Goal: Transaction & Acquisition: Subscribe to service/newsletter

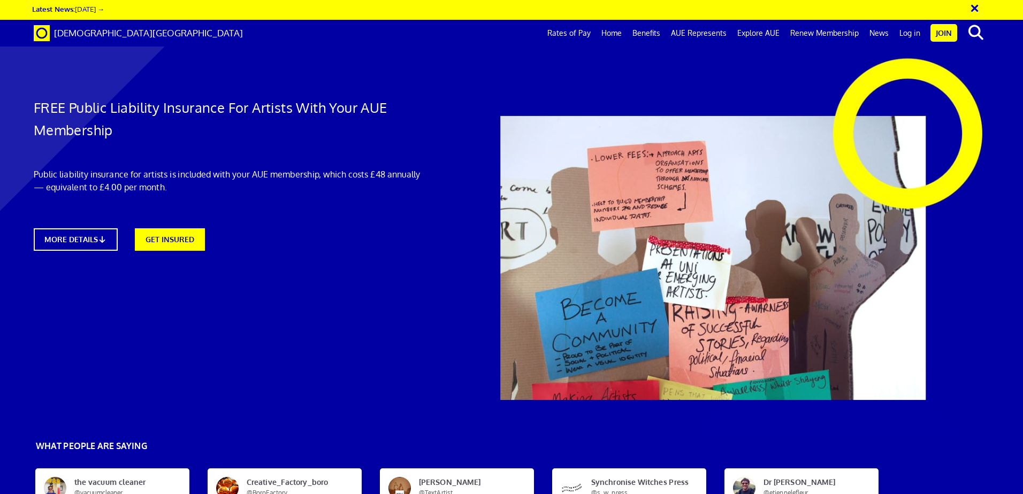
scroll to position [0, 17]
click at [75, 238] on link "MORE DETAILS" at bounding box center [75, 239] width 93 height 25
click at [163, 226] on link "GET INSURED" at bounding box center [170, 238] width 77 height 25
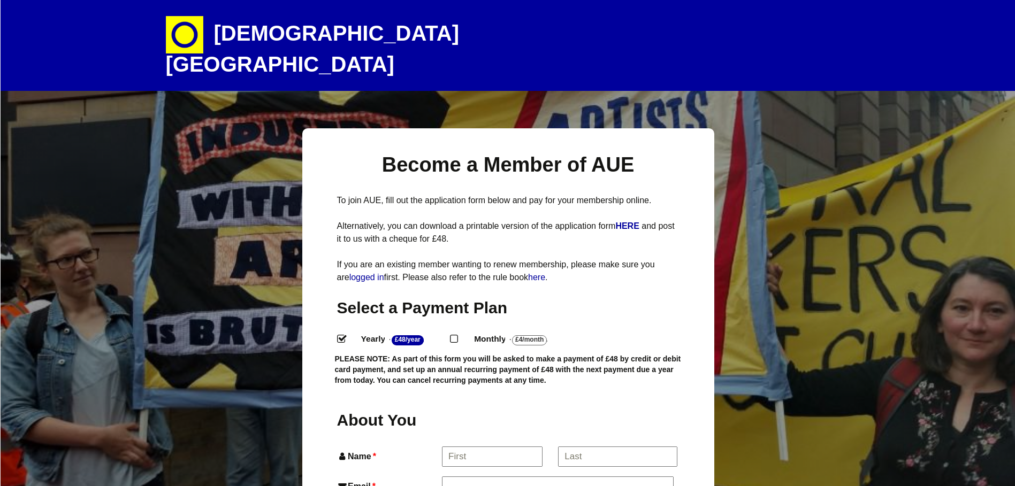
select select
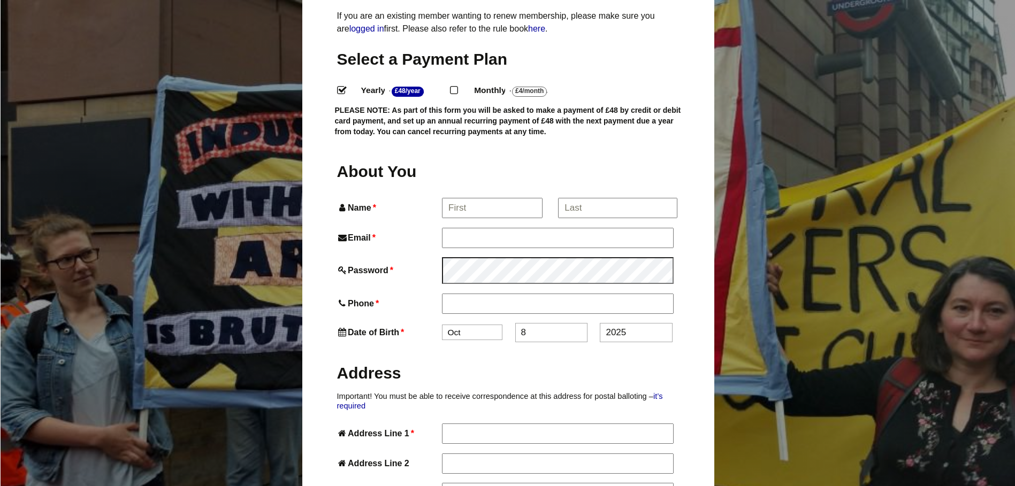
scroll to position [267, 0]
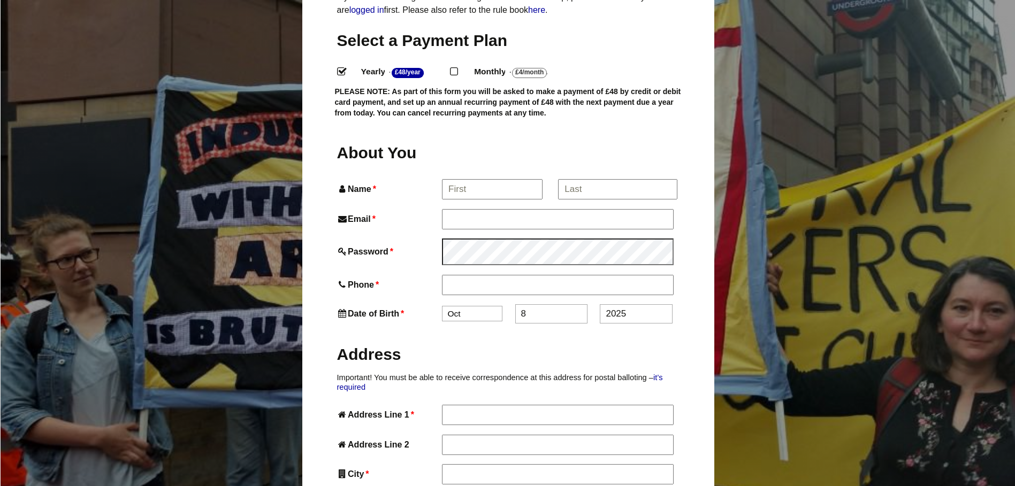
click at [457, 74] on input "Monthly - £4/Month ." at bounding box center [453, 70] width 7 height 7
radio input "true"
click at [457, 74] on input "Monthly - £4/Month ." at bounding box center [453, 70] width 7 height 7
click at [344, 74] on input "Yearly - £48/Year ." at bounding box center [340, 70] width 7 height 7
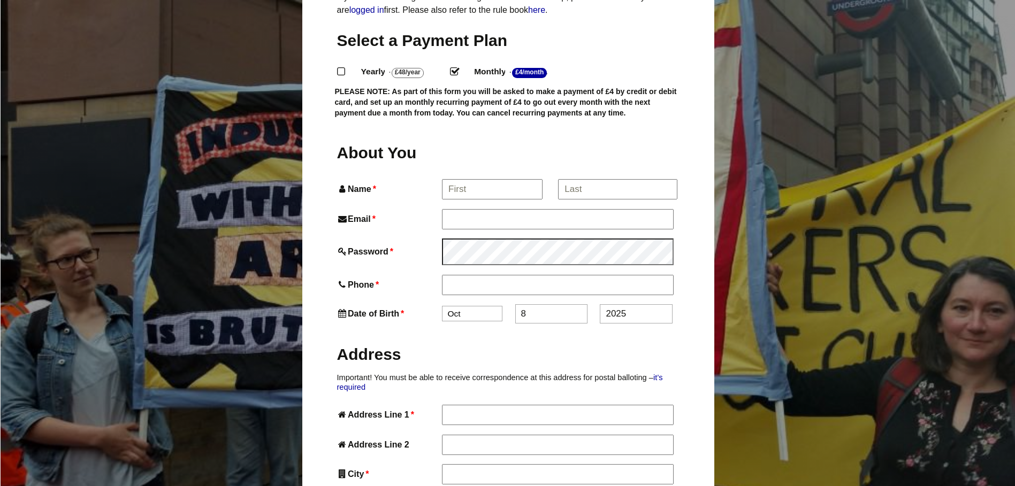
radio input "true"
click at [540, 78] on strong "£4/Month" at bounding box center [529, 73] width 35 height 10
click at [457, 74] on input "Monthly - £4/Month ." at bounding box center [453, 70] width 7 height 7
radio input "true"
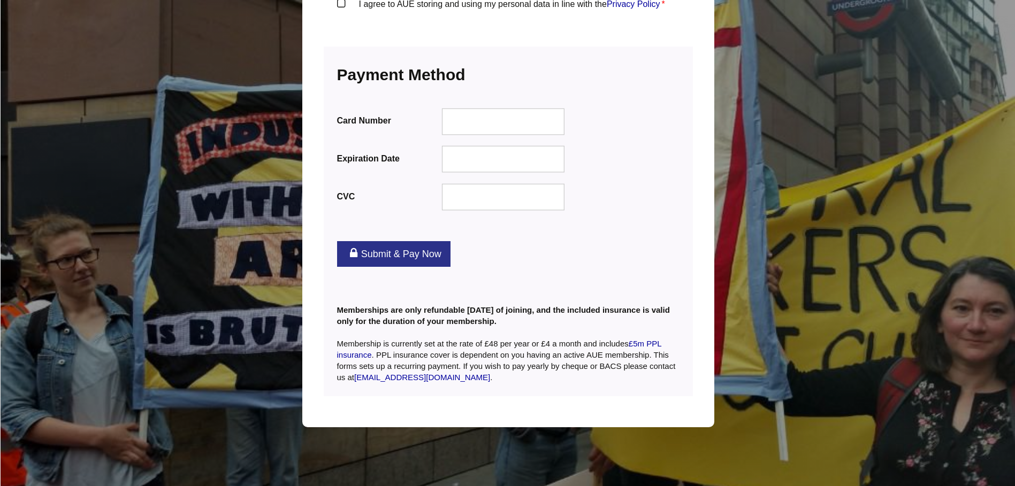
scroll to position [1682, 0]
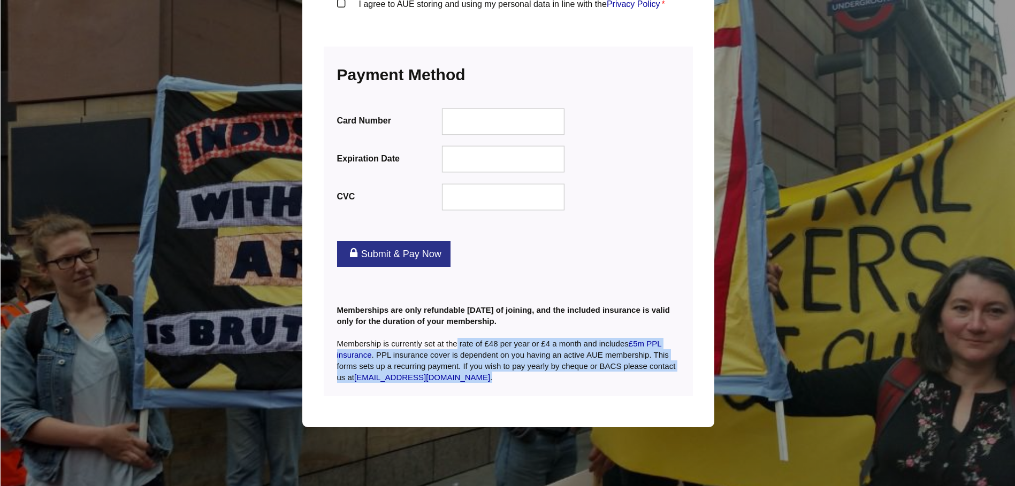
drag, startPoint x: 457, startPoint y: 342, endPoint x: 642, endPoint y: 373, distance: 187.7
click at [642, 373] on p "Memberships are only refundable [DATE] of joining, and the included insurance i…" at bounding box center [508, 332] width 342 height 101
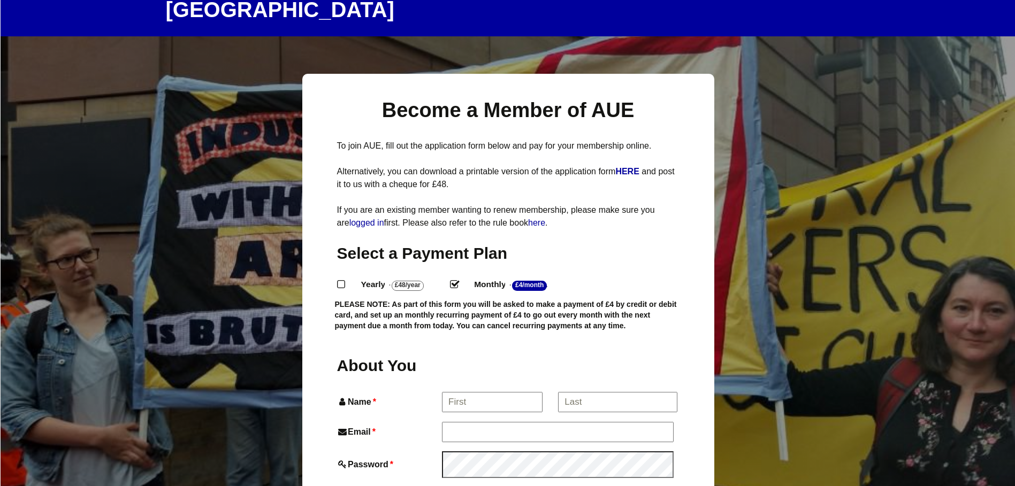
scroll to position [0, 0]
